Goal: Task Accomplishment & Management: Complete application form

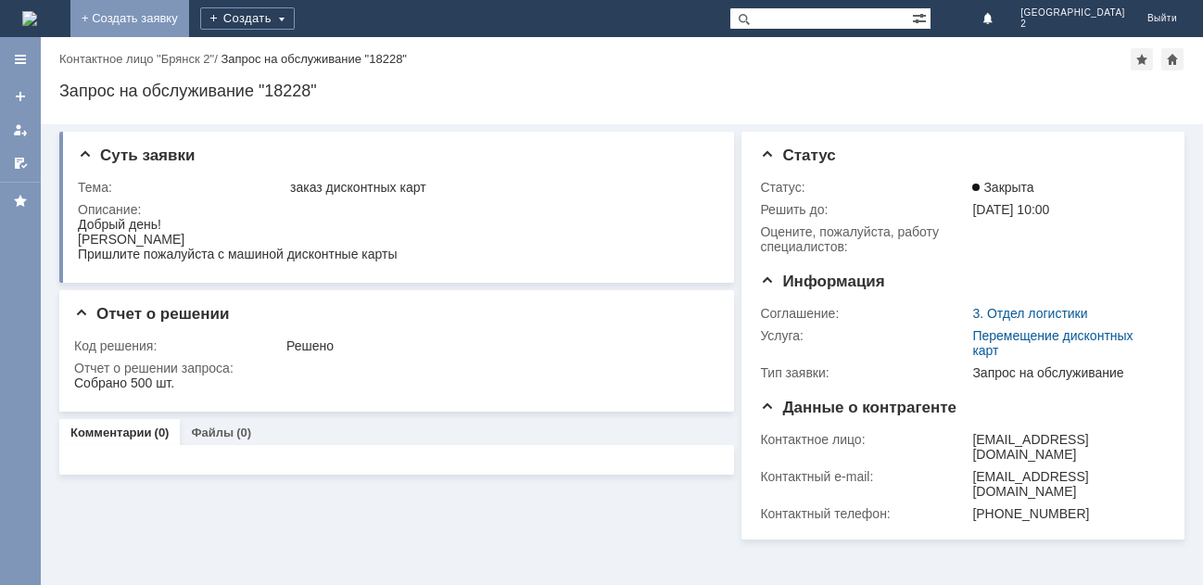
click at [189, 28] on link "+ Создать заявку" at bounding box center [129, 18] width 119 height 37
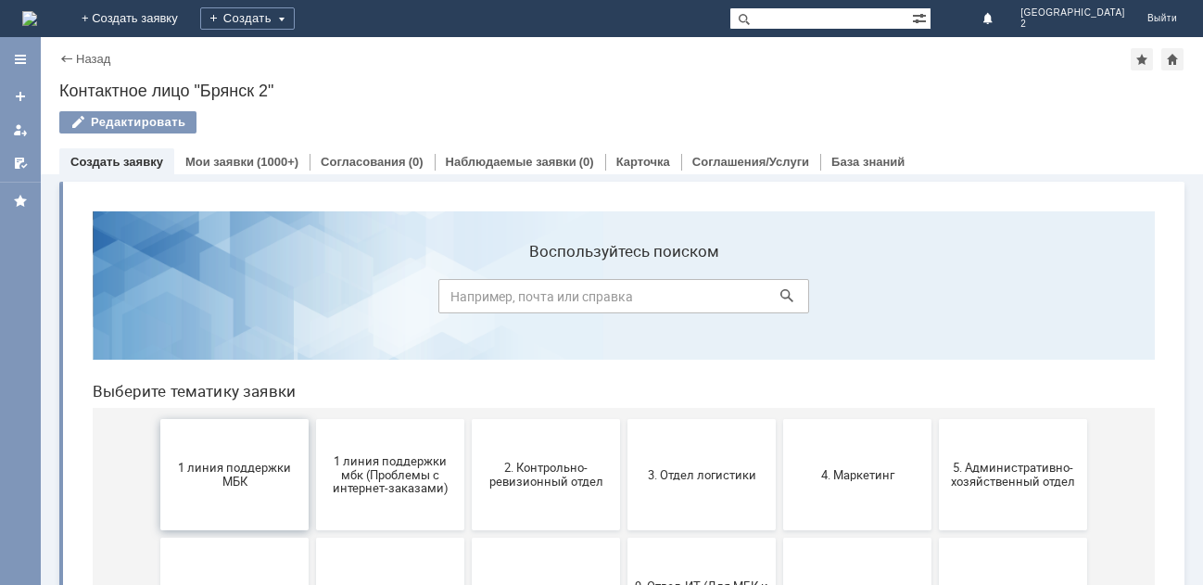
click at [255, 462] on span "1 линия поддержки МБК" at bounding box center [234, 474] width 137 height 28
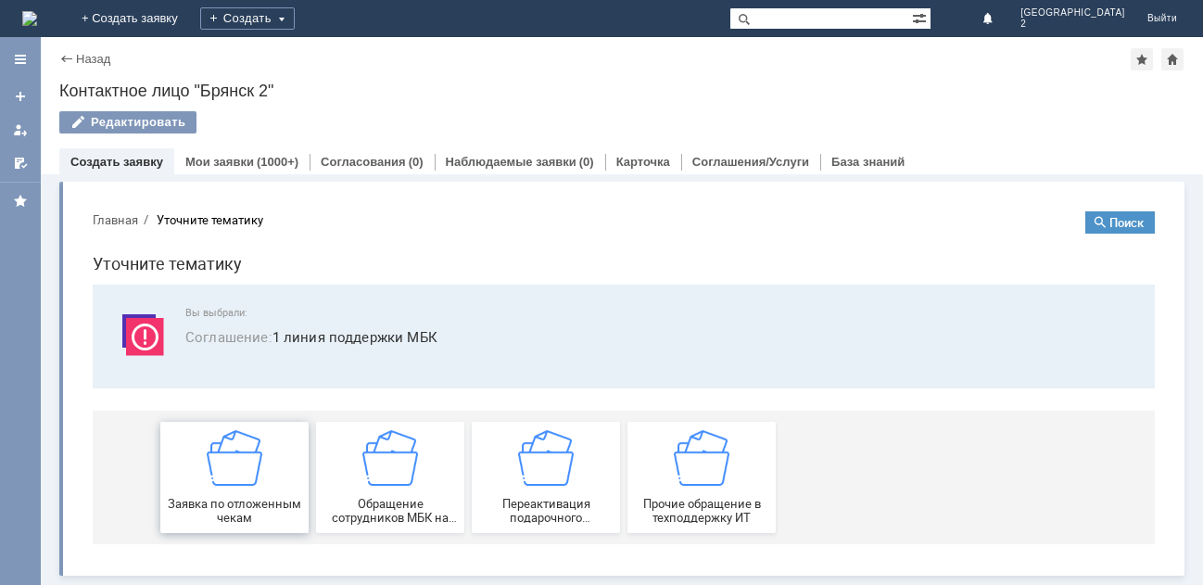
click at [253, 473] on img at bounding box center [235, 458] width 56 height 56
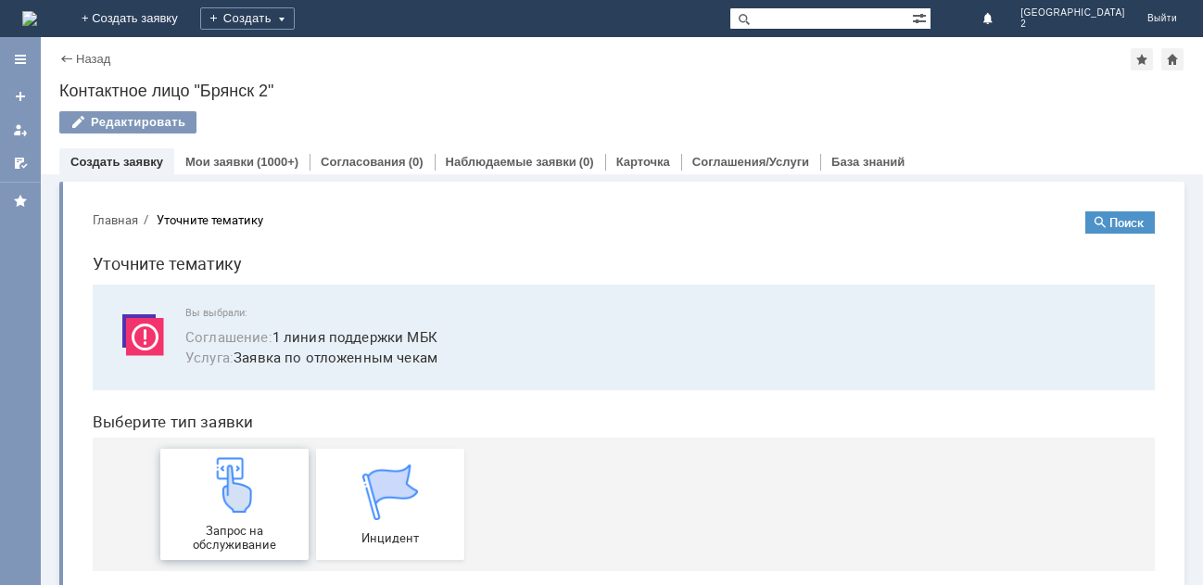
click at [243, 484] on img at bounding box center [235, 485] width 56 height 56
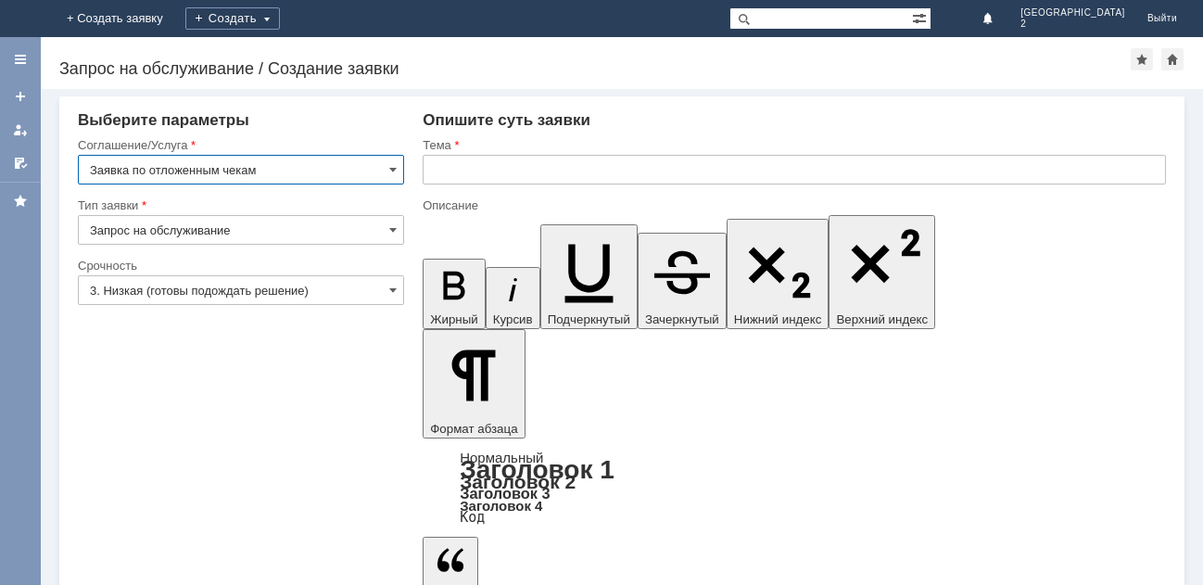
click at [441, 172] on input "text" at bounding box center [793, 170] width 743 height 30
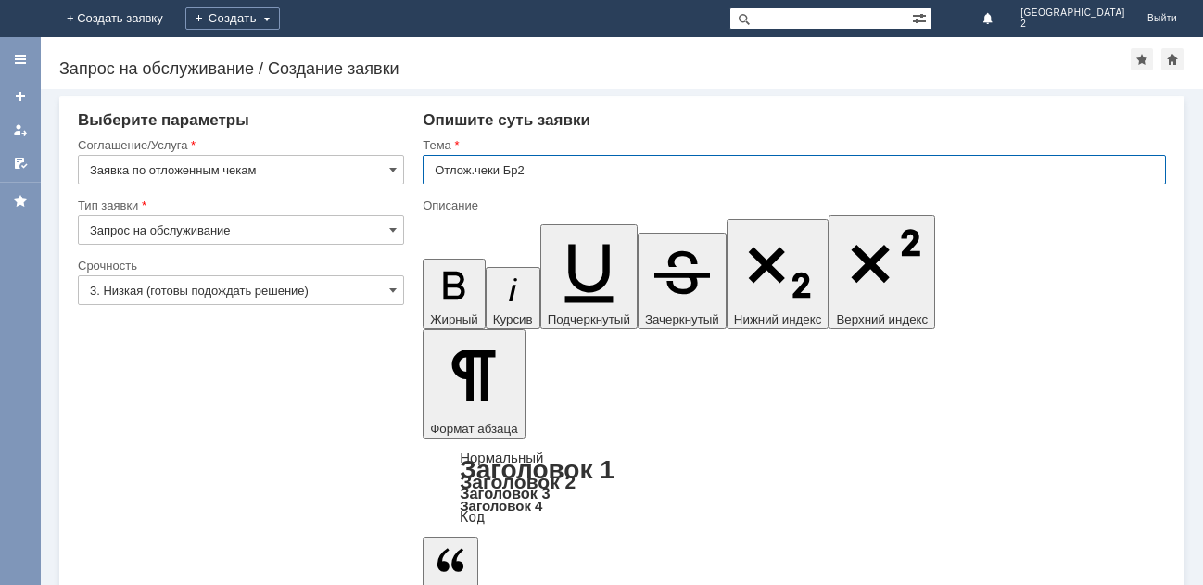
type input "Отлож.чеки Бр2"
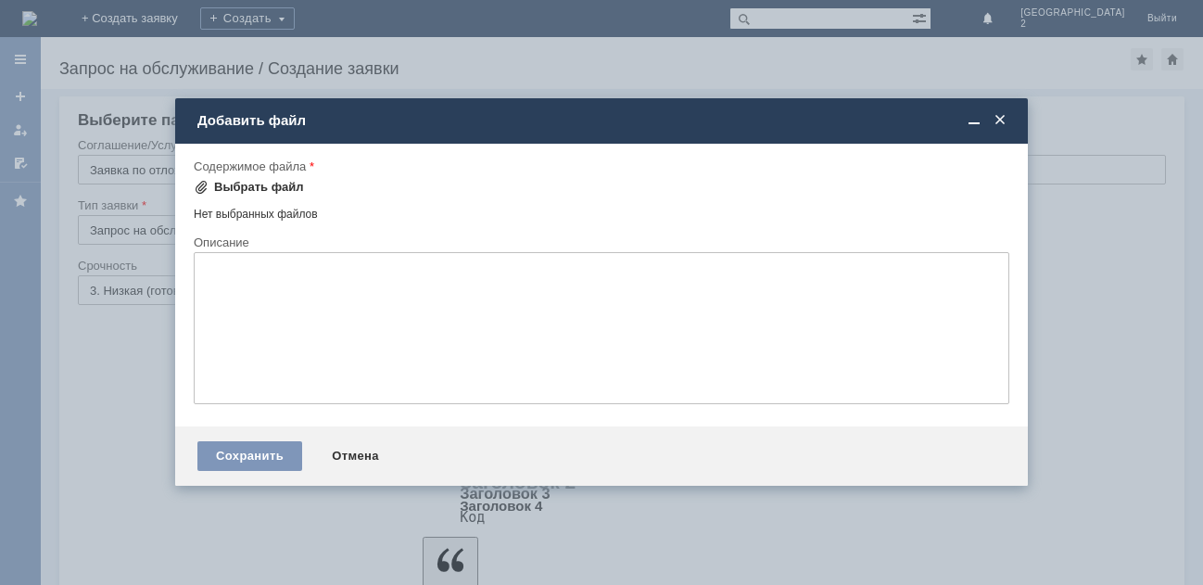
click at [258, 183] on div "Выбрать файл" at bounding box center [259, 187] width 90 height 15
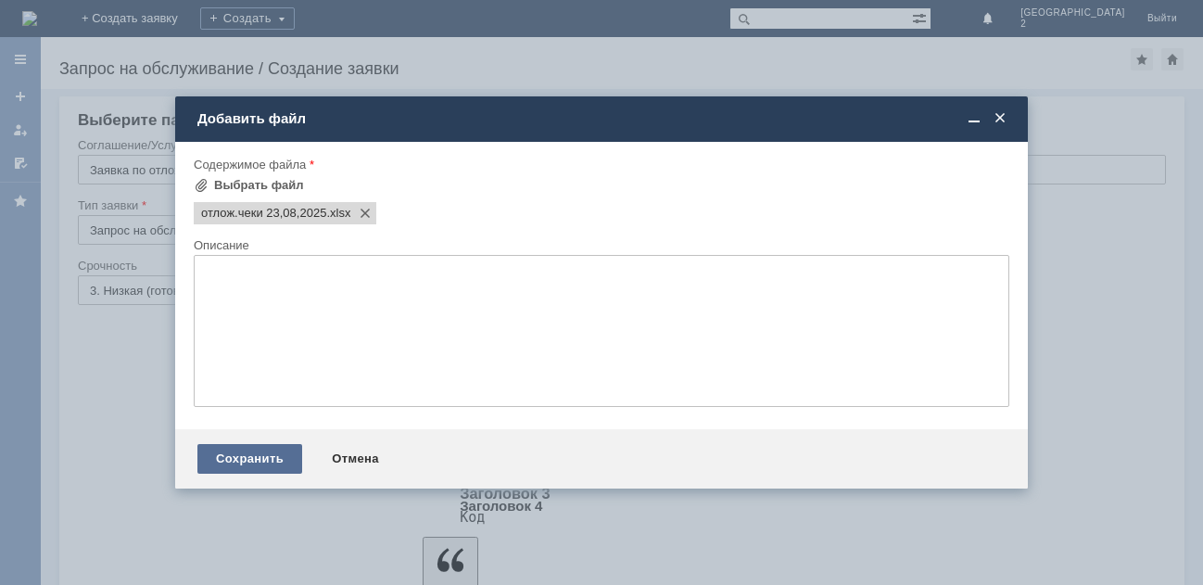
click at [246, 460] on div "Сохранить" at bounding box center [249, 459] width 105 height 30
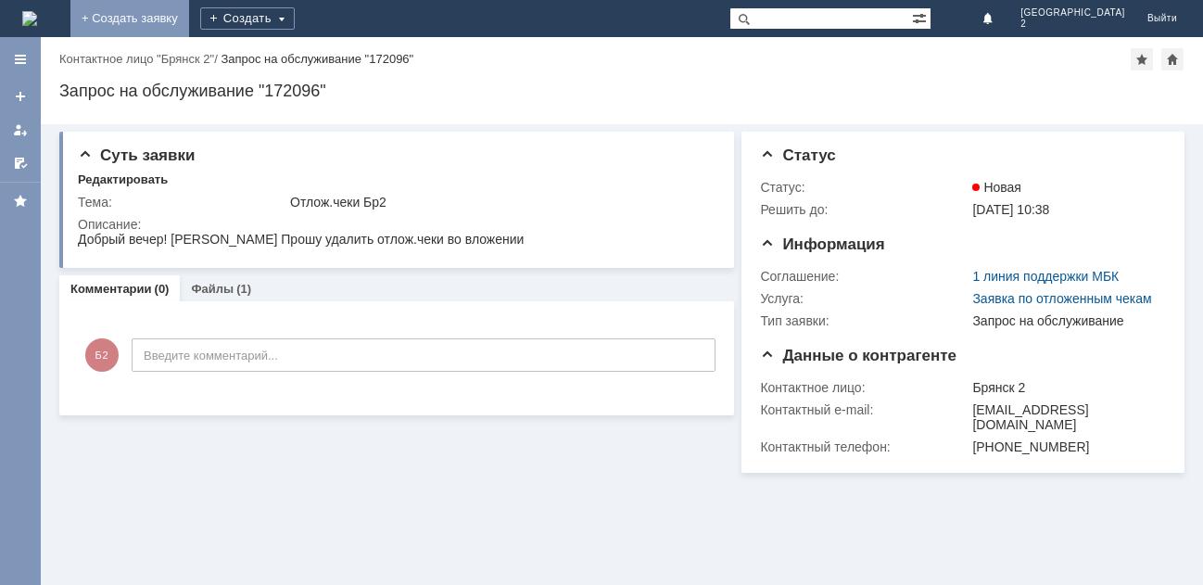
click at [189, 15] on link "+ Создать заявку" at bounding box center [129, 18] width 119 height 37
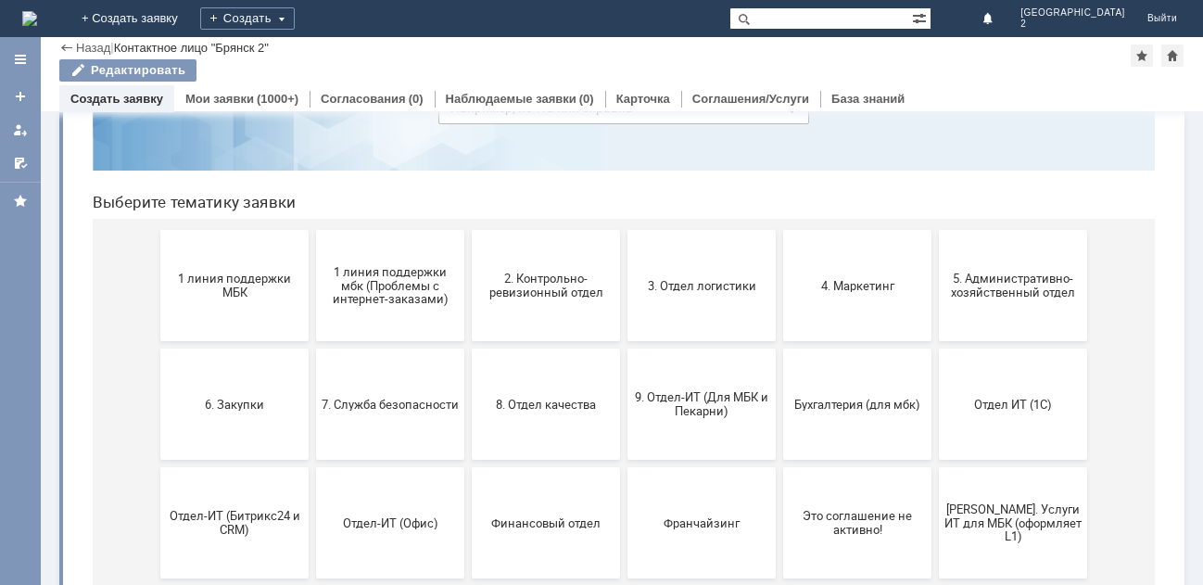
scroll to position [185, 0]
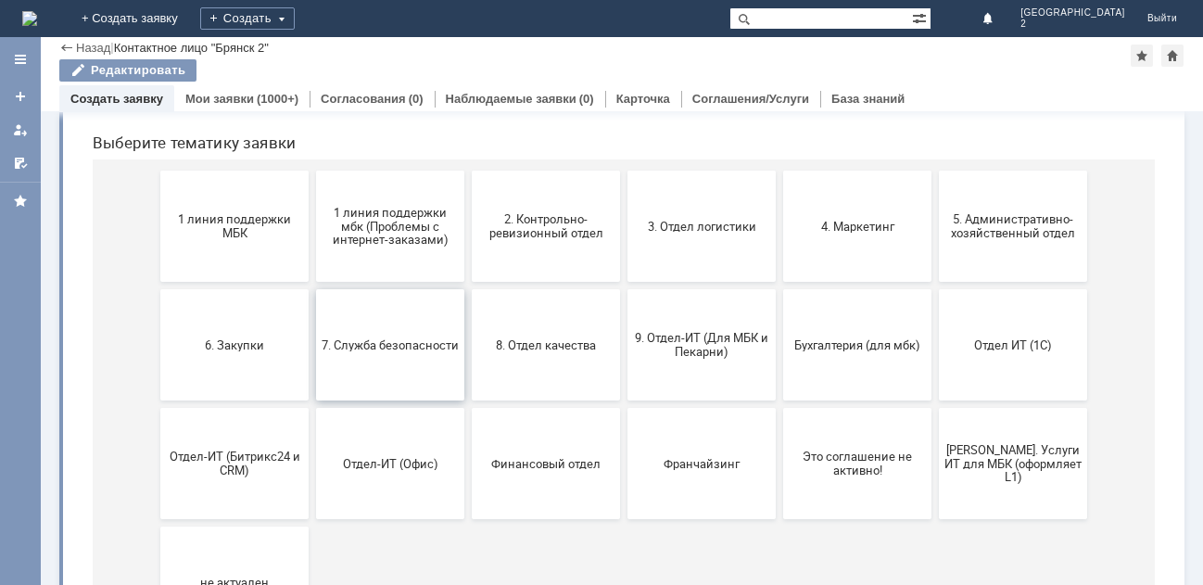
click at [385, 350] on span "7. Служба безопасности" at bounding box center [389, 344] width 137 height 14
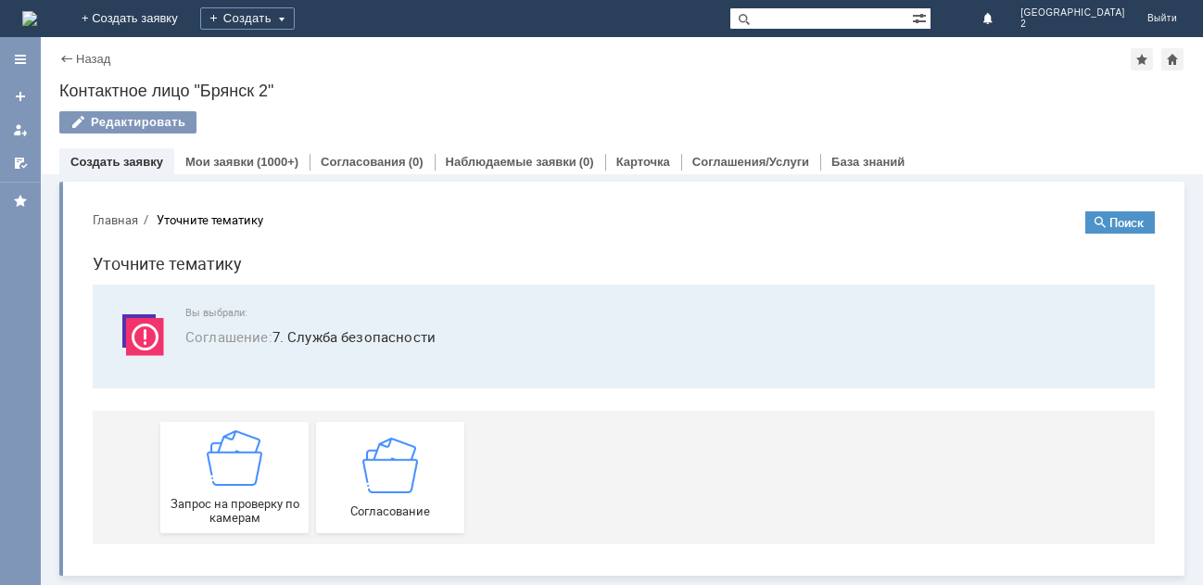
scroll to position [0, 0]
click at [239, 485] on img at bounding box center [235, 458] width 56 height 56
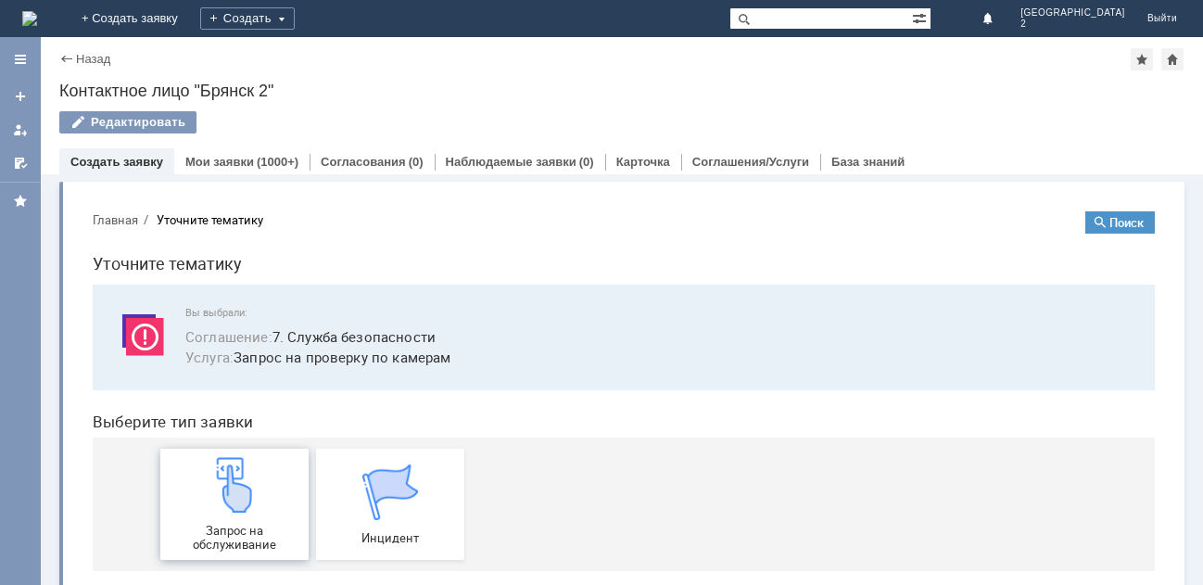
click at [239, 485] on img at bounding box center [235, 485] width 56 height 56
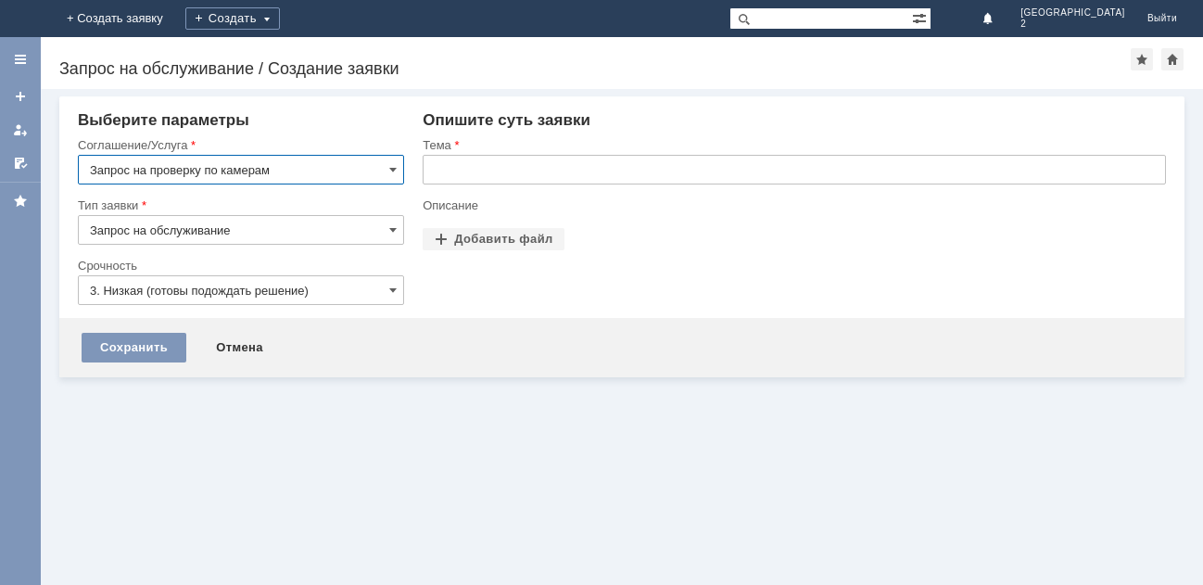
click at [451, 169] on input "text" at bounding box center [793, 170] width 743 height 30
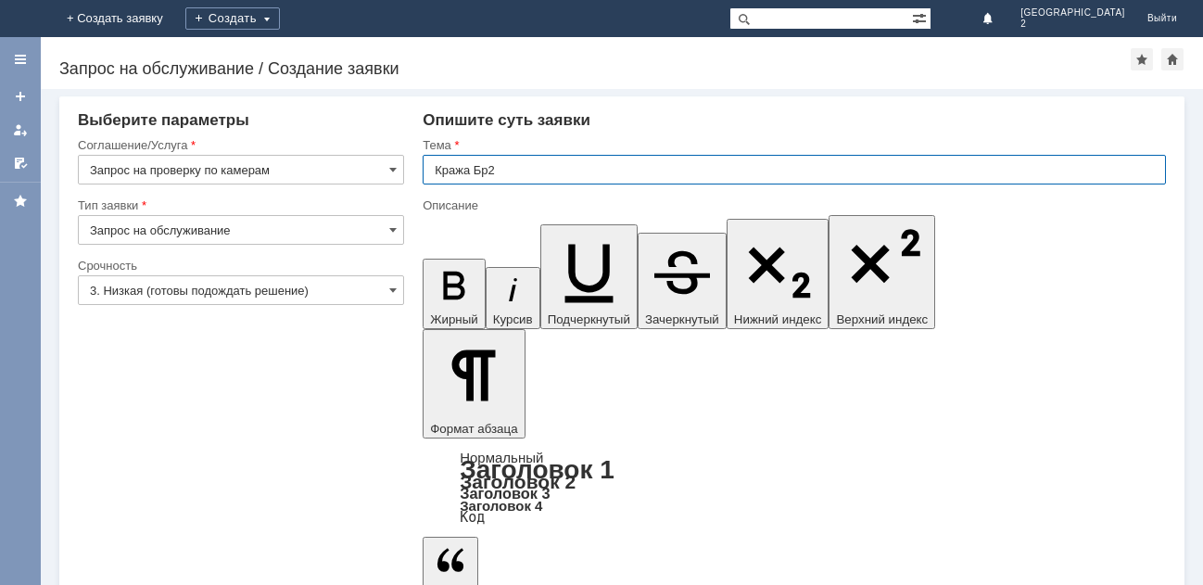
type input "Кража Бр2"
